Goal: Information Seeking & Learning: Compare options

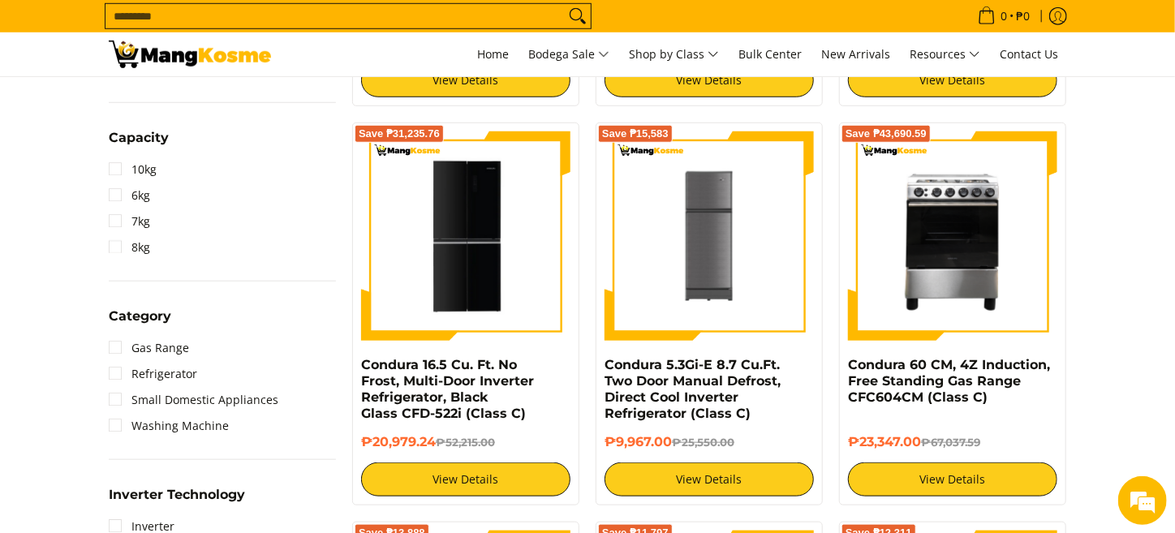
scroll to position [324, 0]
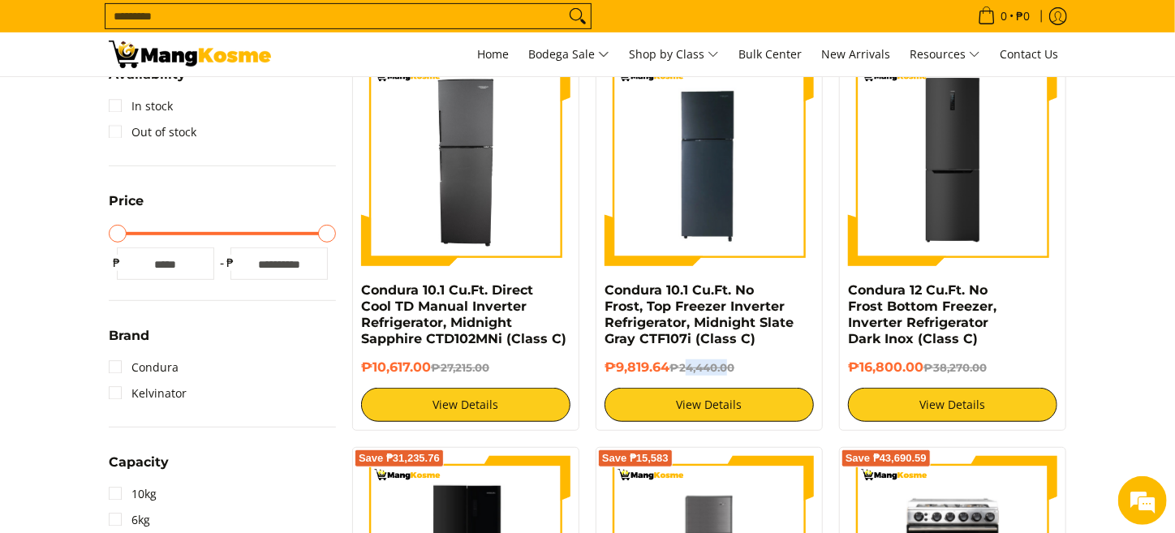
drag, startPoint x: 685, startPoint y: 366, endPoint x: 729, endPoint y: 363, distance: 43.9
click at [729, 363] on del "₱24,440.00" at bounding box center [701, 367] width 65 height 13
click at [587, 344] on div "Save ₱14,620.36 Condura 10.1 Cu.Ft. No Frost, Top Freezer Inverter Refrigerator…" at bounding box center [708, 239] width 243 height 383
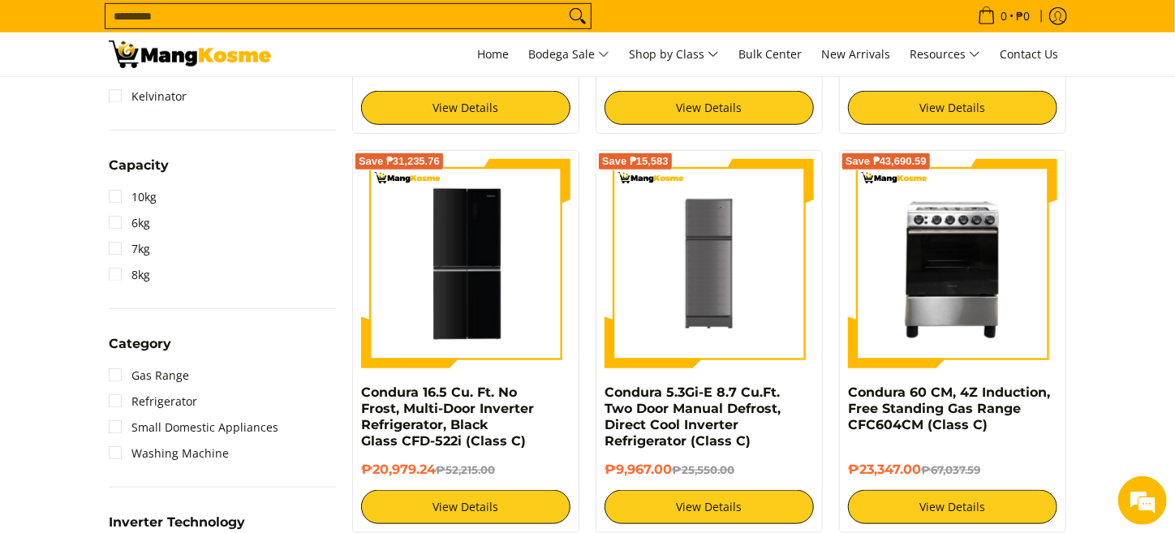
scroll to position [649, 0]
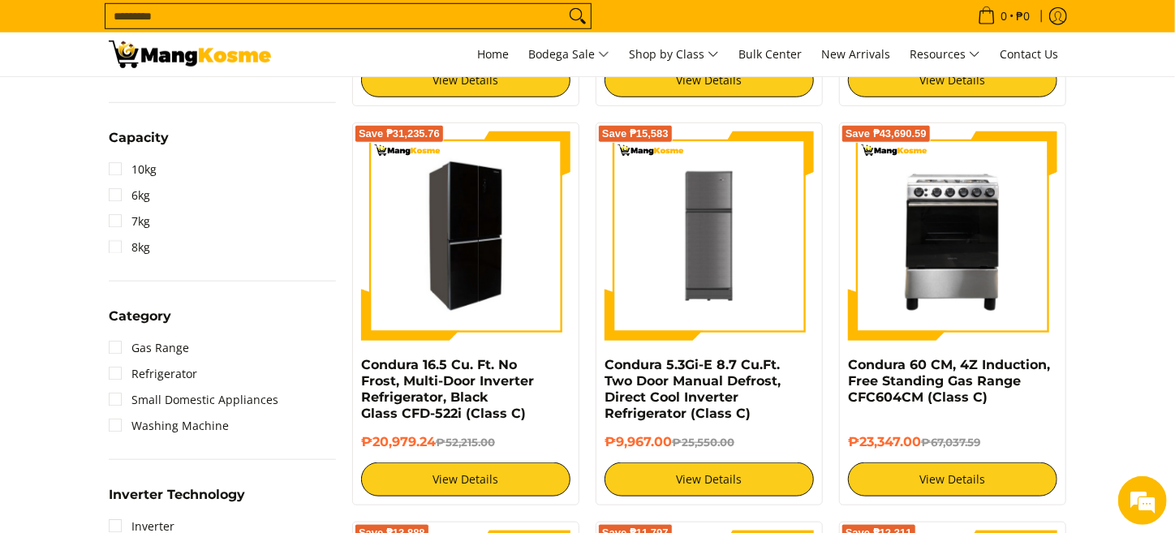
click at [475, 275] on img at bounding box center [465, 236] width 209 height 204
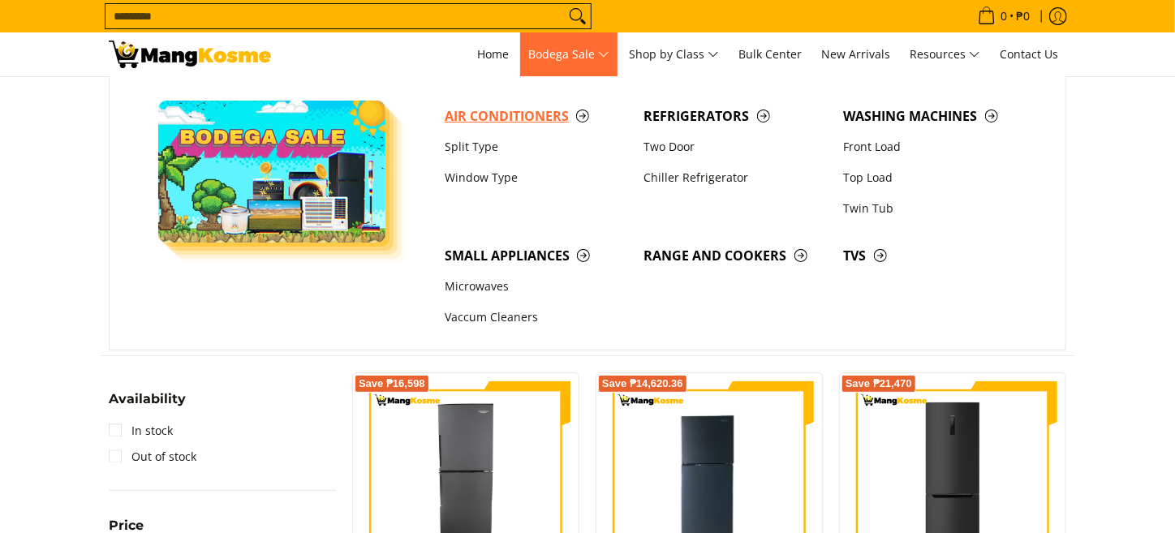
click at [492, 121] on span "Air Conditioners" at bounding box center [536, 116] width 183 height 20
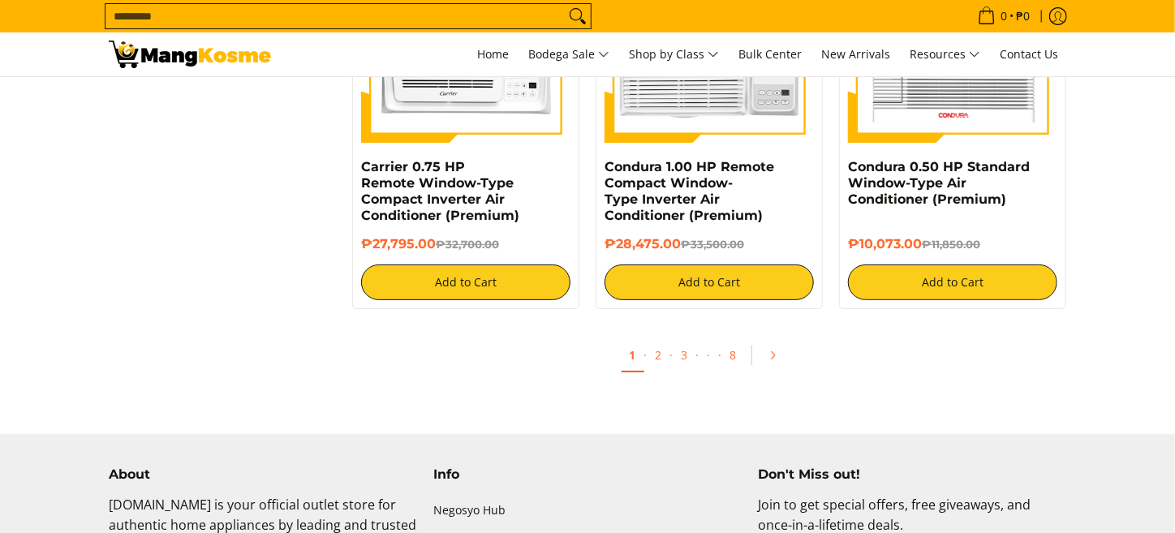
scroll to position [3164, 0]
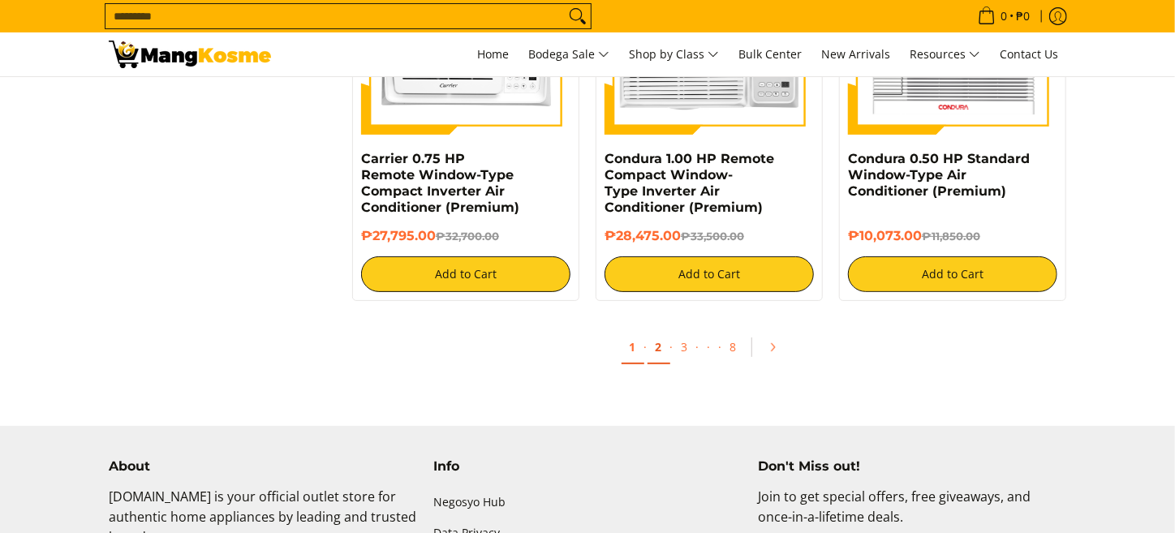
click at [659, 357] on link "2" at bounding box center [658, 347] width 23 height 33
click at [656, 357] on link "2" at bounding box center [658, 347] width 23 height 33
click at [684, 349] on link "3" at bounding box center [684, 347] width 23 height 33
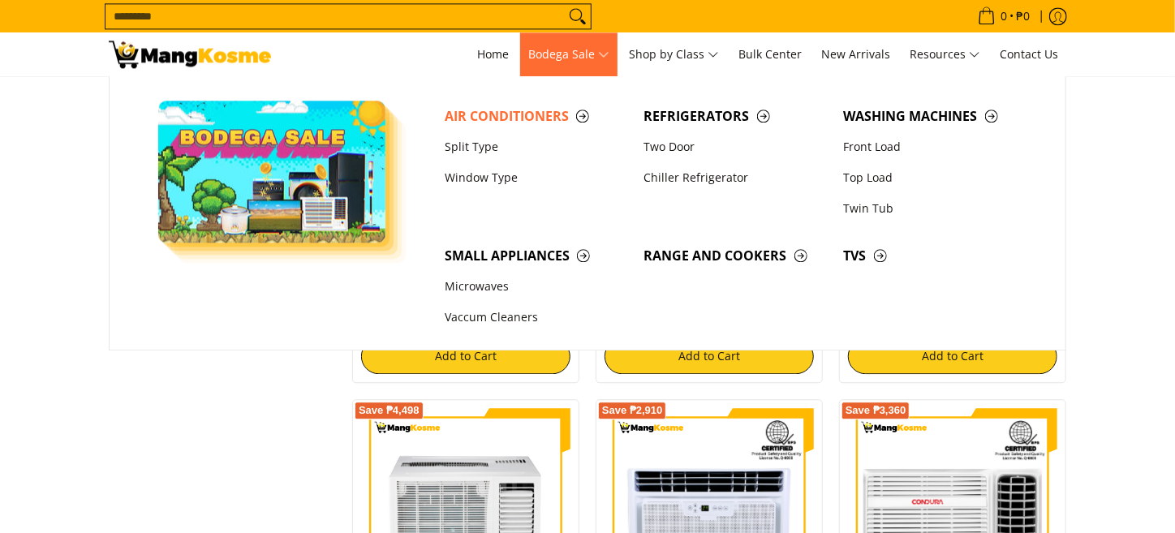
scroll to position [2027, 0]
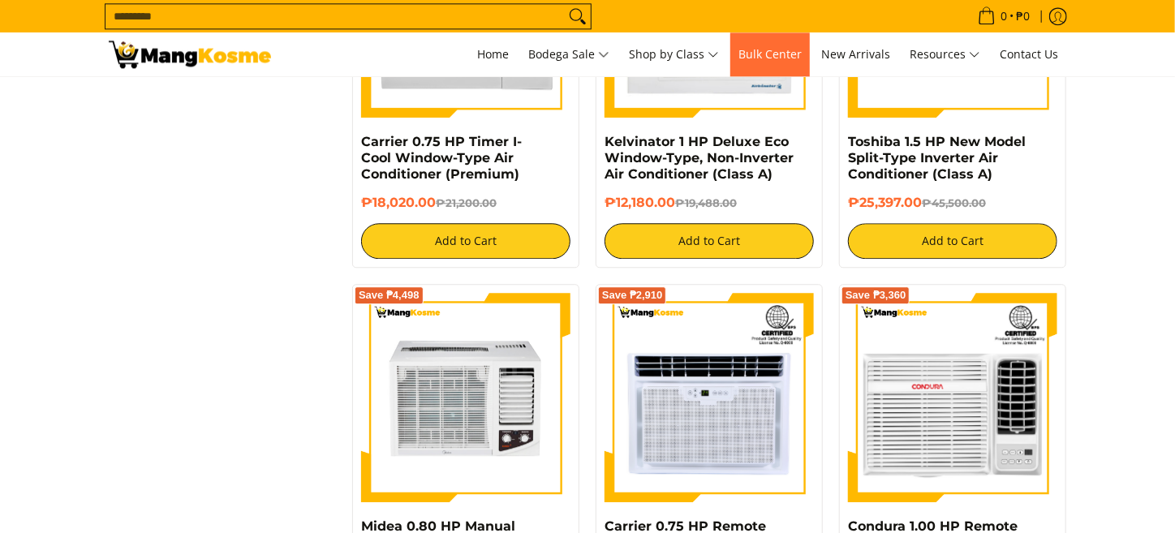
click at [775, 53] on span "Bulk Center" at bounding box center [769, 53] width 63 height 15
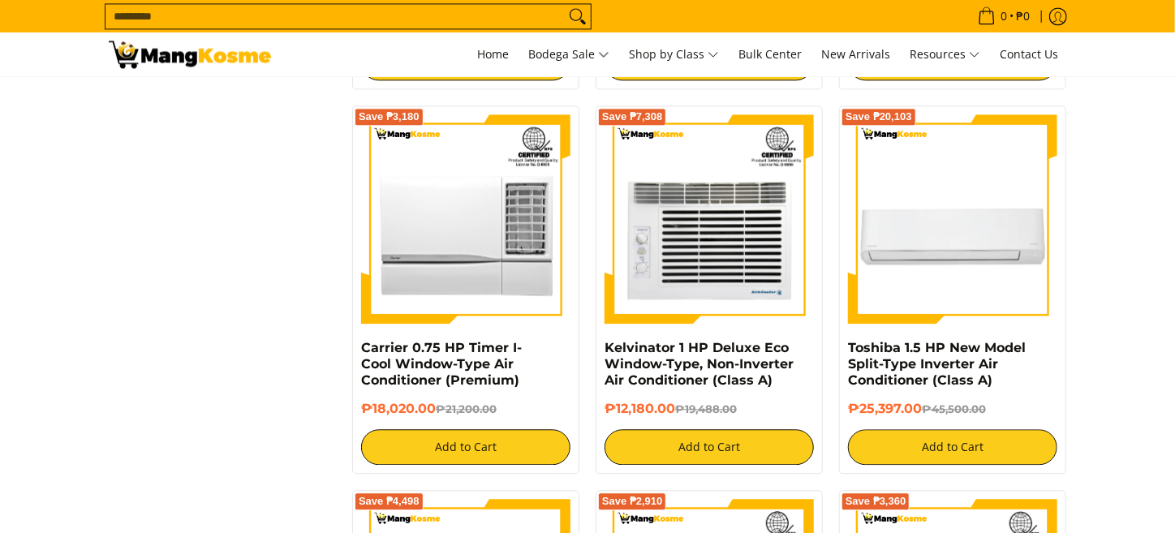
scroll to position [1622, 0]
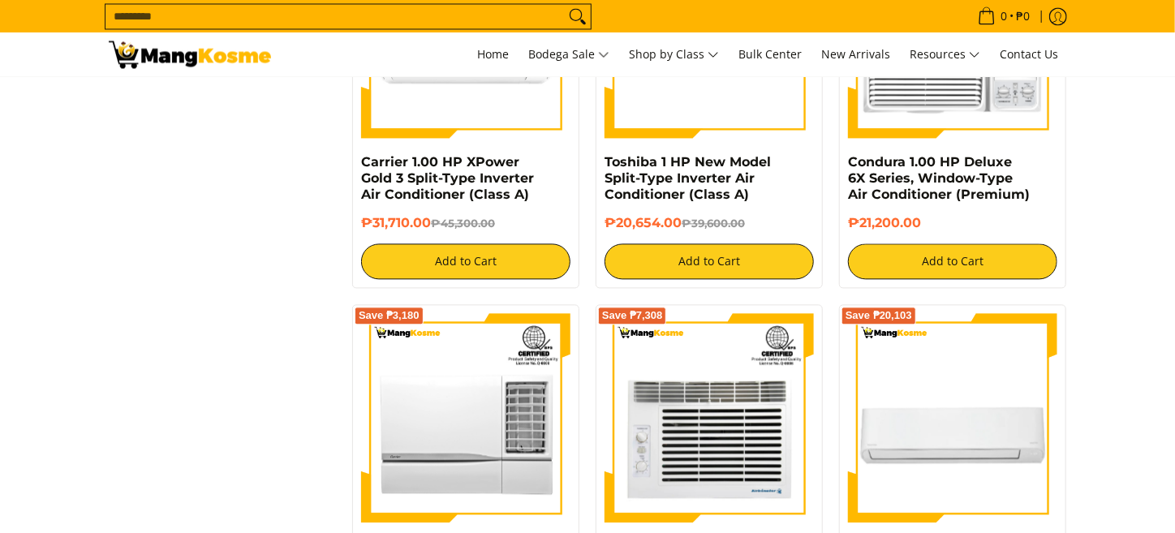
click at [384, 12] on input "Search..." at bounding box center [334, 16] width 459 height 24
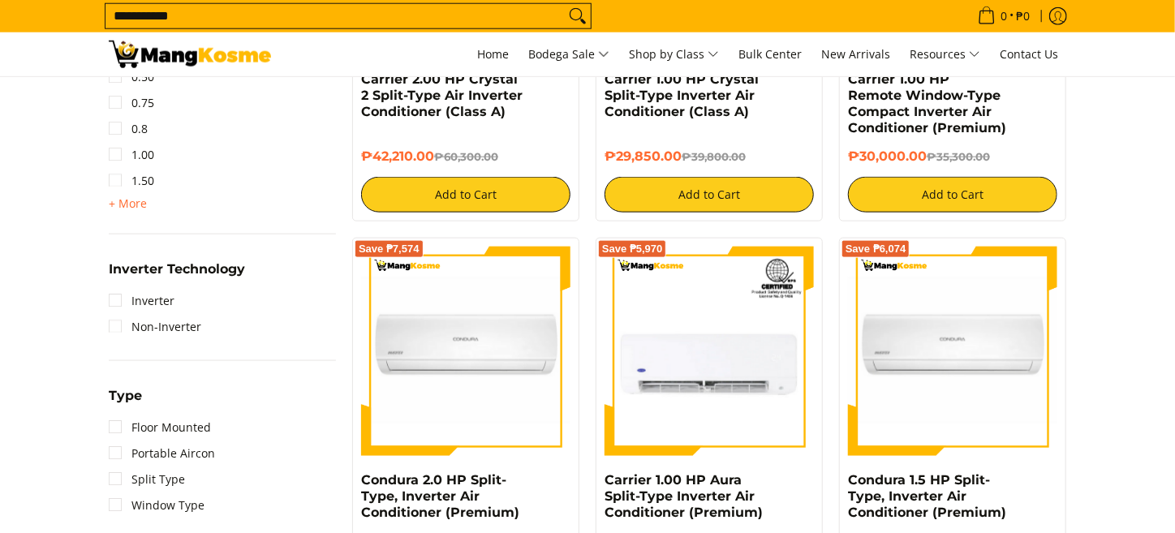
scroll to position [902, 0]
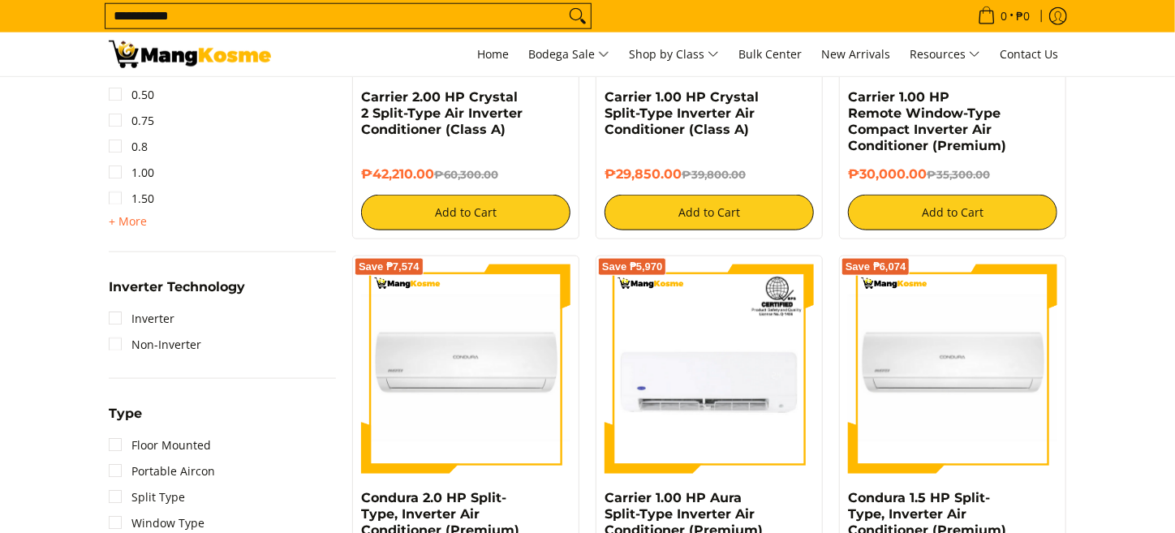
type input "**********"
click at [565, 4] on button "Search" at bounding box center [578, 16] width 26 height 24
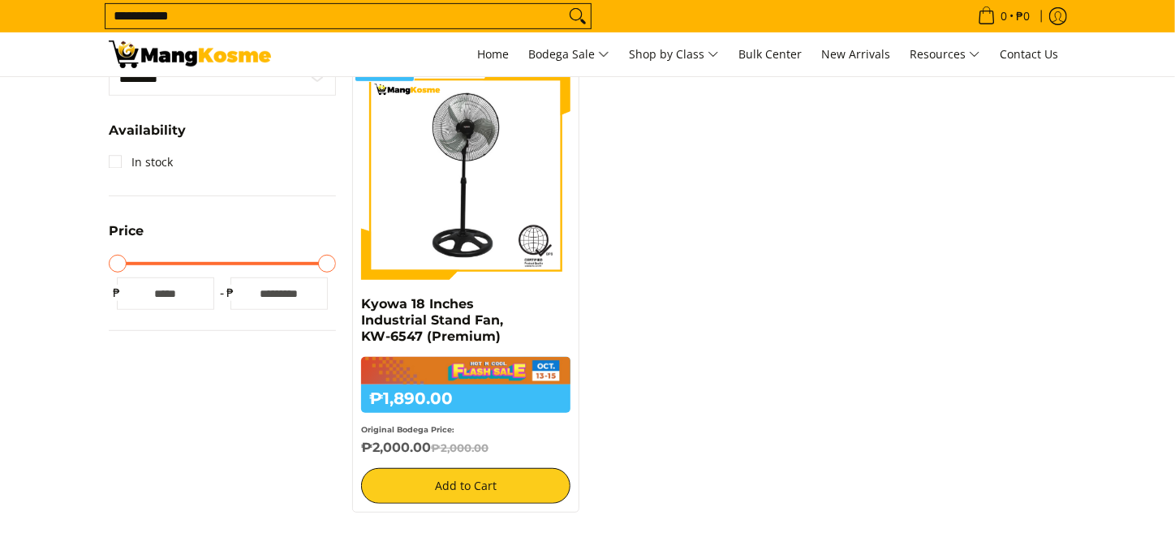
scroll to position [243, 0]
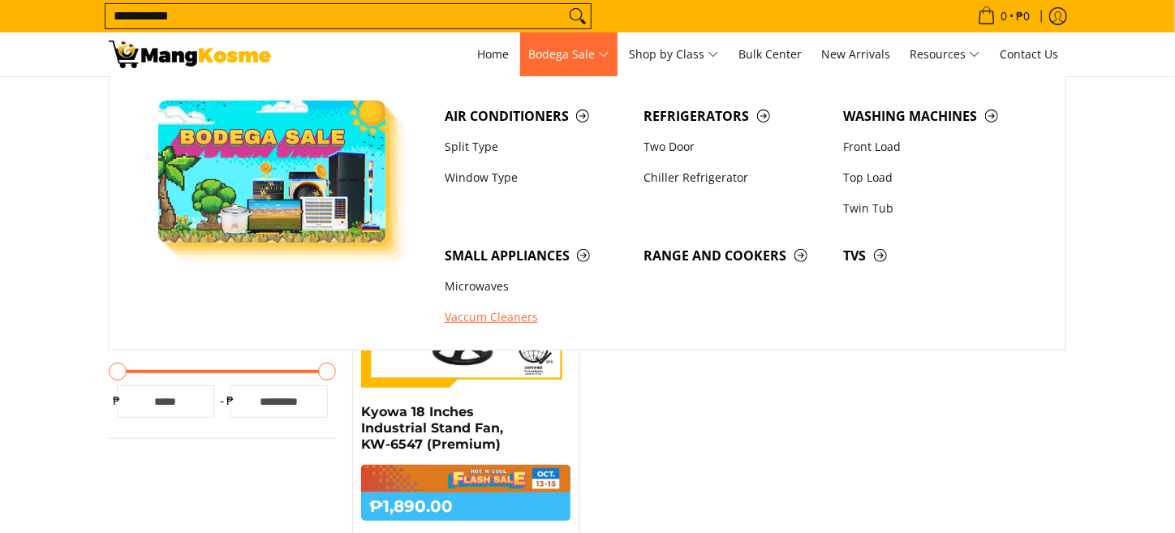
click at [488, 316] on link "Vaccum Cleaners" at bounding box center [536, 318] width 200 height 31
click at [868, 206] on link "Twin Tub" at bounding box center [935, 208] width 200 height 31
